Goal: Transaction & Acquisition: Purchase product/service

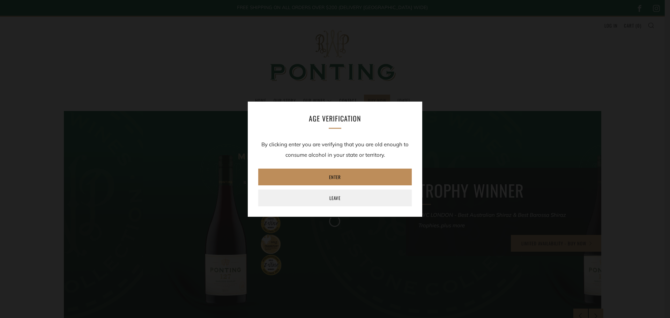
click at [344, 176] on link "Enter" at bounding box center [335, 177] width 154 height 17
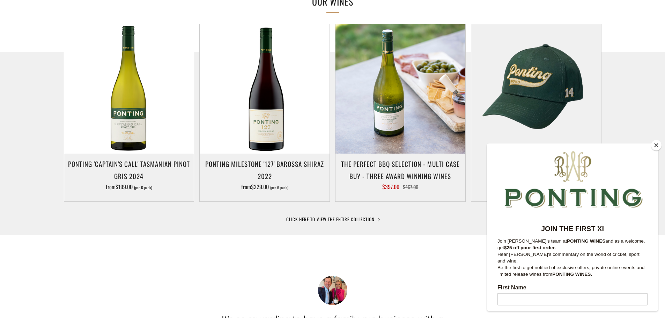
scroll to position [524, 0]
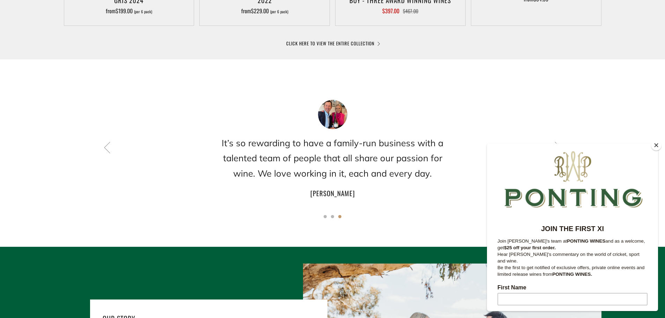
click at [654, 147] on button "Close" at bounding box center [656, 145] width 10 height 10
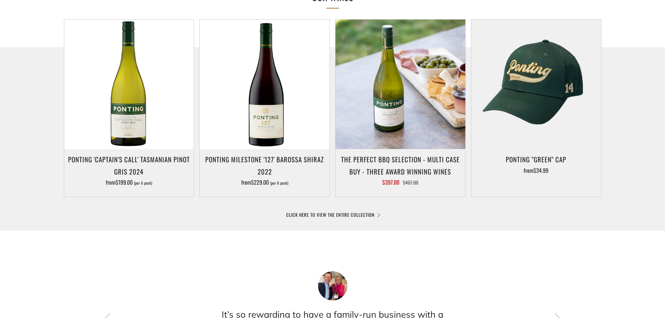
scroll to position [349, 0]
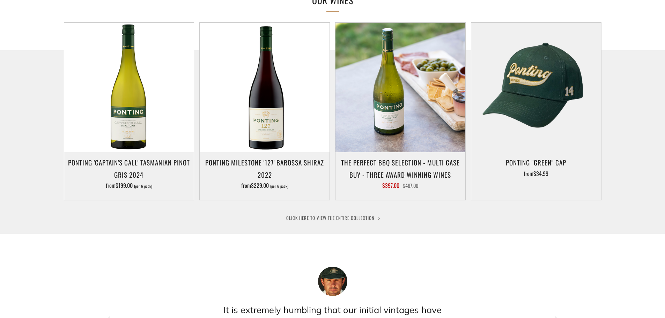
click at [371, 217] on link "CLICK HERE TO VIEW THE ENTIRE COLLECTION" at bounding box center [332, 217] width 93 height 7
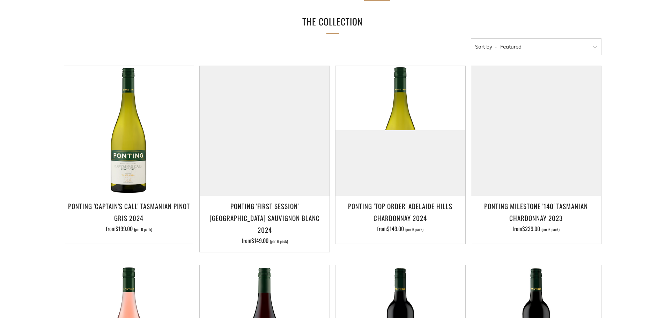
scroll to position [105, 0]
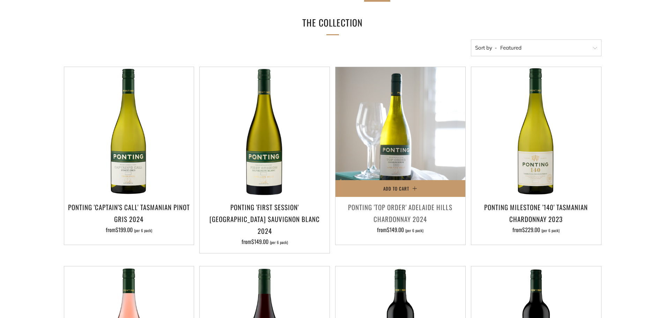
click at [405, 152] on img at bounding box center [400, 132] width 130 height 130
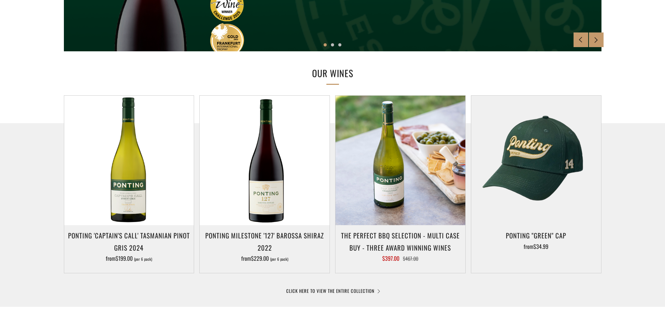
scroll to position [279, 0]
